Goal: Find specific page/section: Find specific page/section

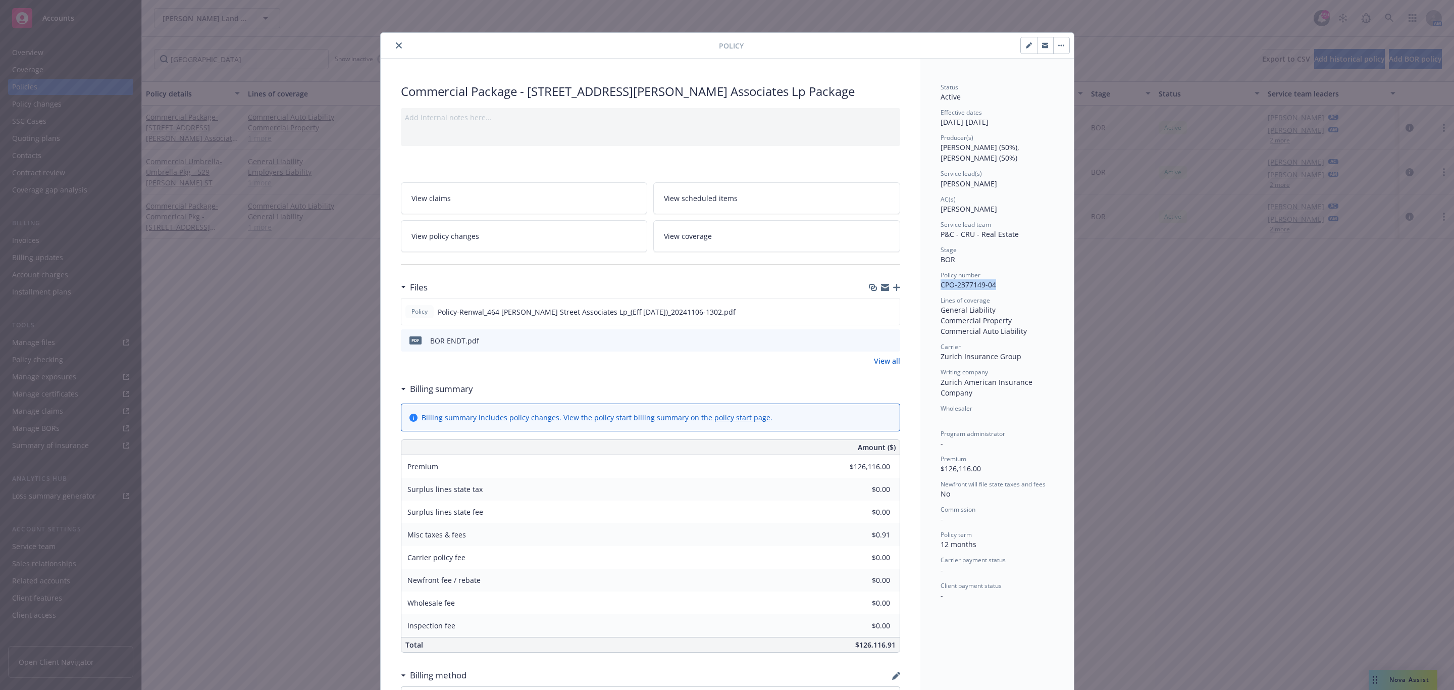
click at [396, 47] on icon "close" at bounding box center [399, 45] width 6 height 6
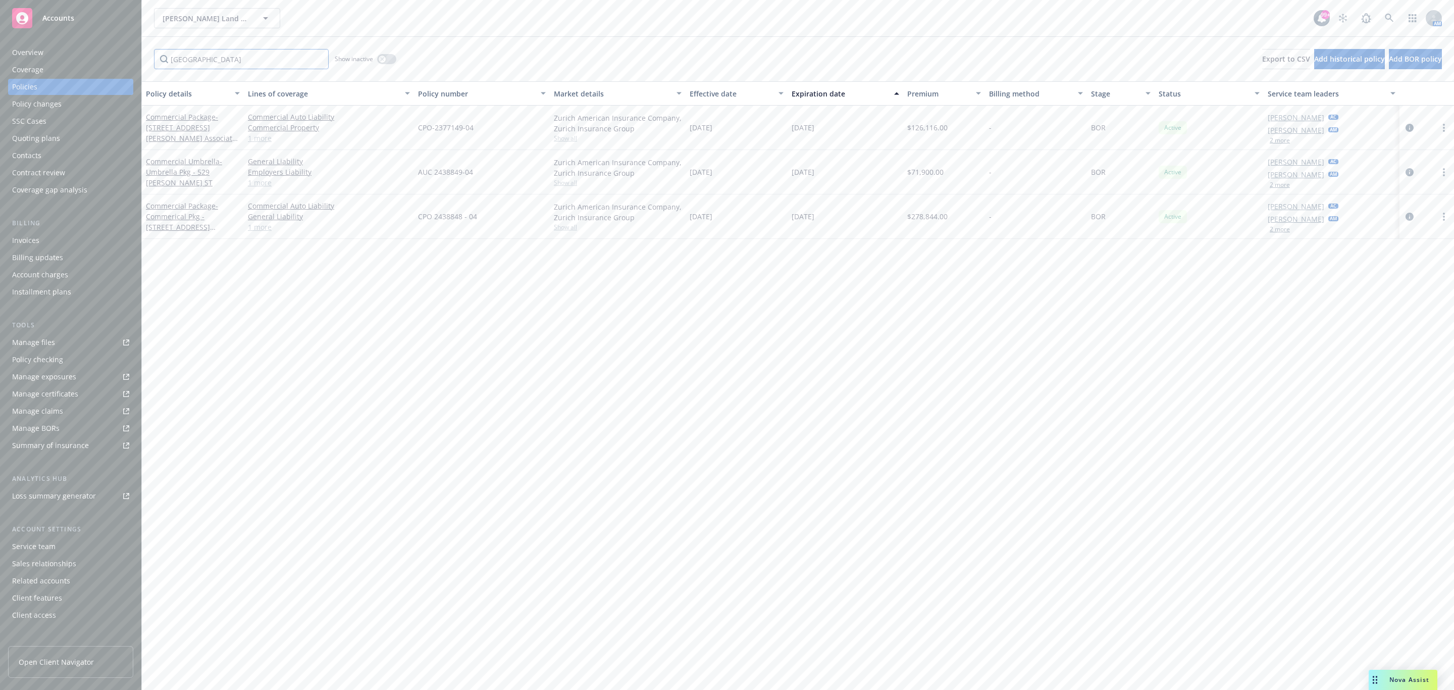
click at [194, 64] on input "[GEOGRAPHIC_DATA]" at bounding box center [241, 59] width 175 height 20
type input "pagaya"
click at [220, 17] on span "[PERSON_NAME] Land Company" at bounding box center [206, 18] width 87 height 11
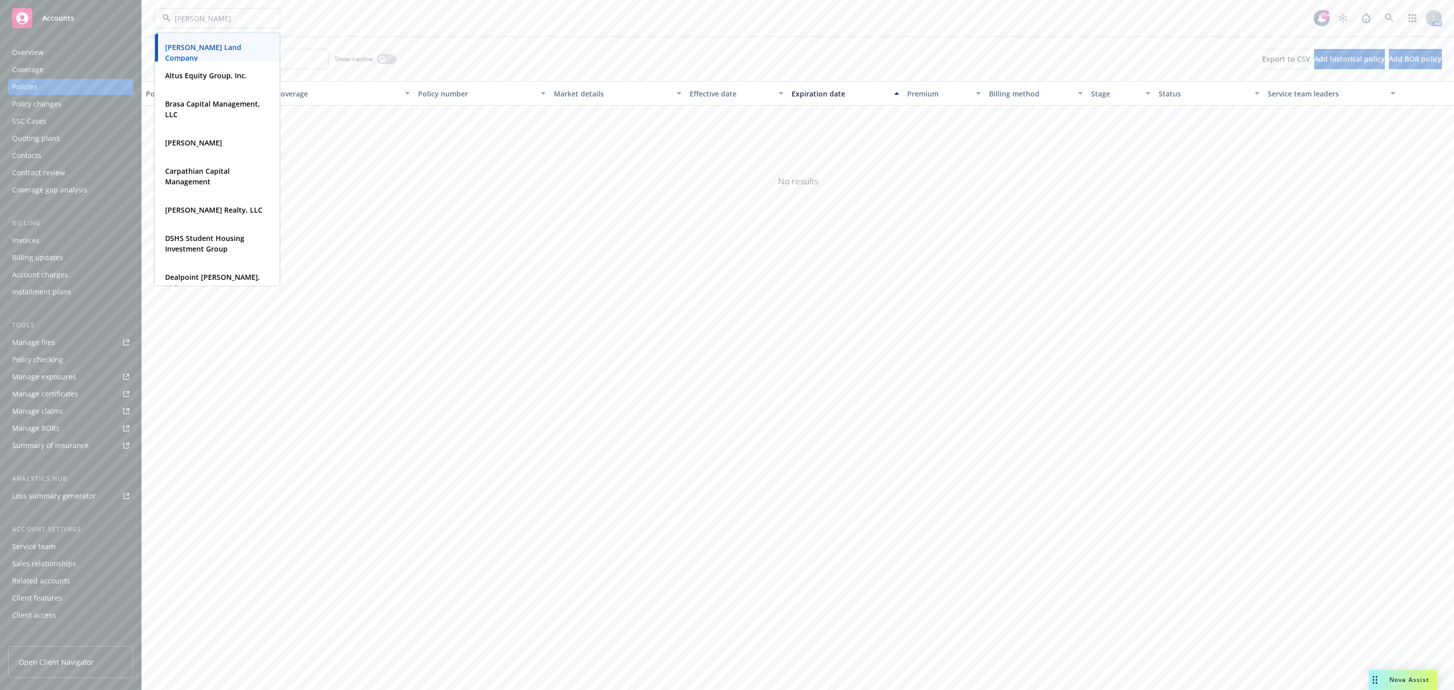
type input "pagaya"
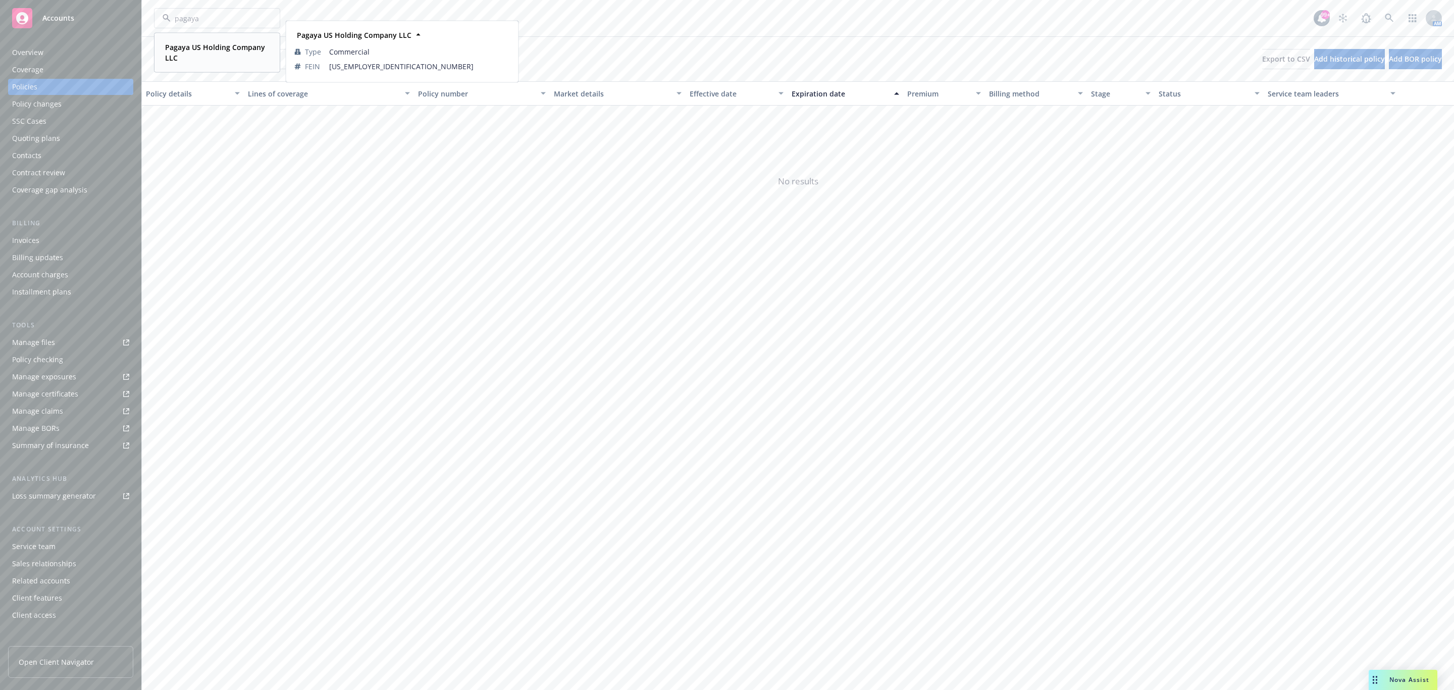
click at [227, 57] on span "Pagaya US Holding Company LLC" at bounding box center [216, 52] width 102 height 21
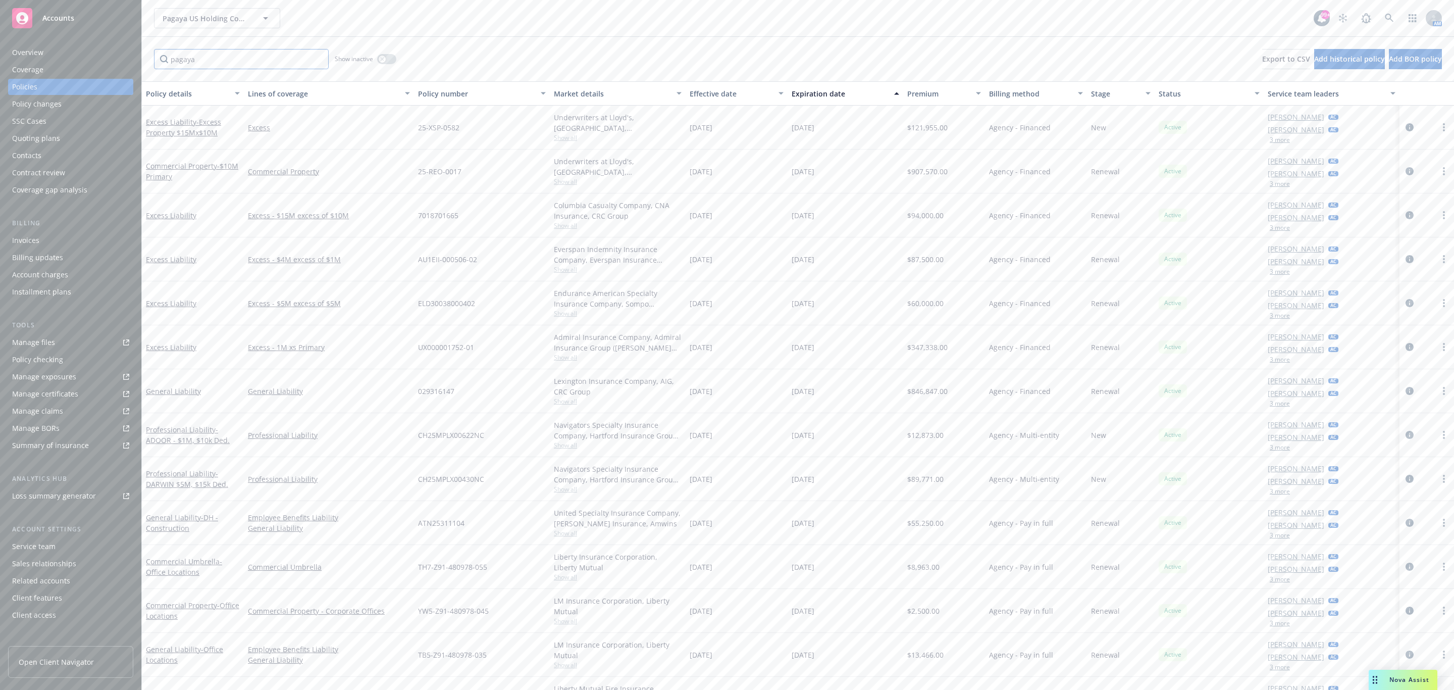
click at [220, 60] on input "pagaya" at bounding box center [241, 59] width 175 height 20
click at [218, 61] on input "pagaya" at bounding box center [241, 59] width 175 height 20
click at [217, 61] on input "pagaya" at bounding box center [241, 59] width 175 height 20
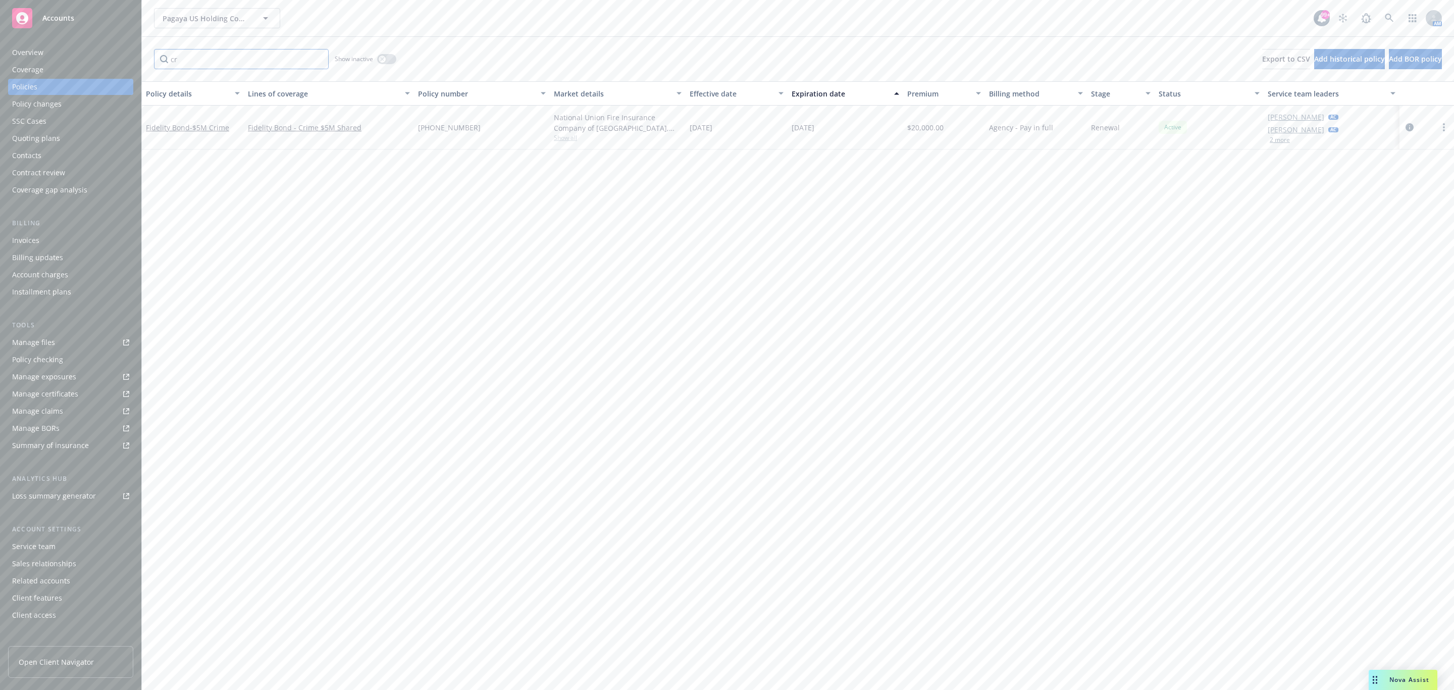
type input "c"
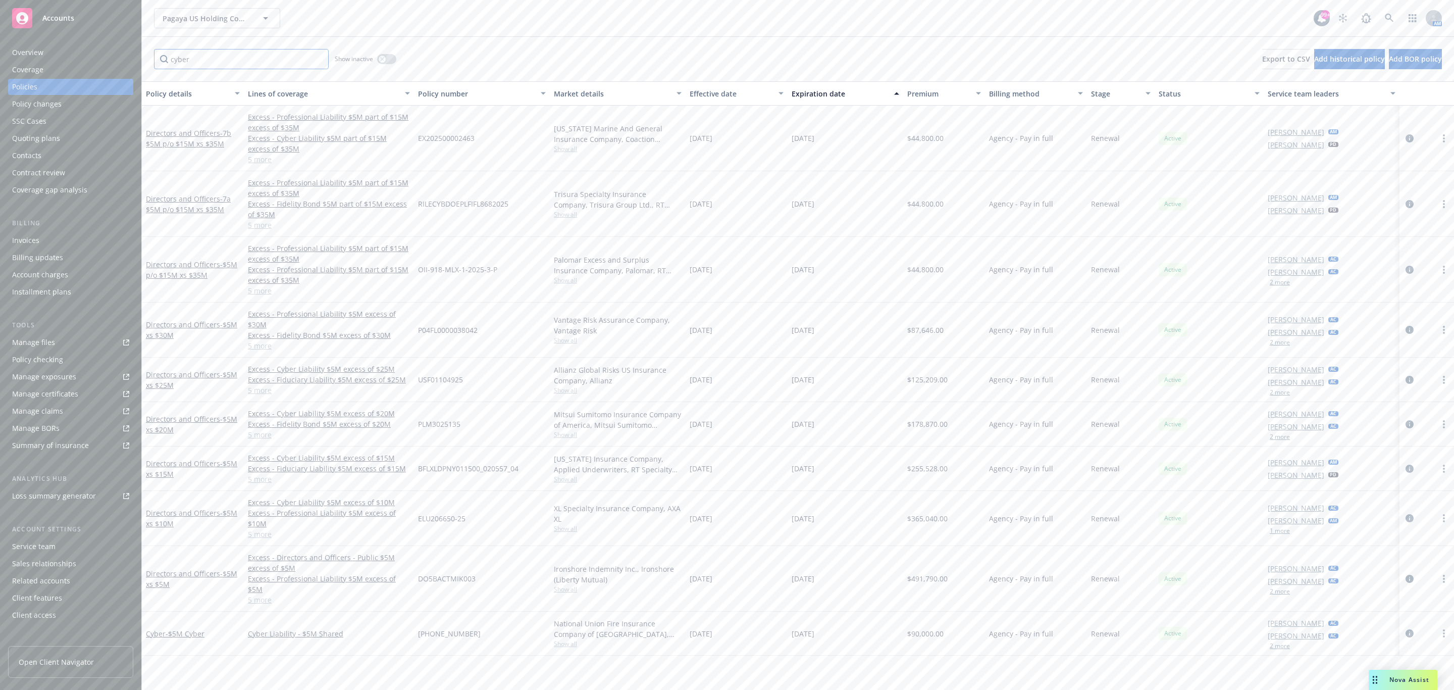
type input "cyber"
